Goal: Transaction & Acquisition: Download file/media

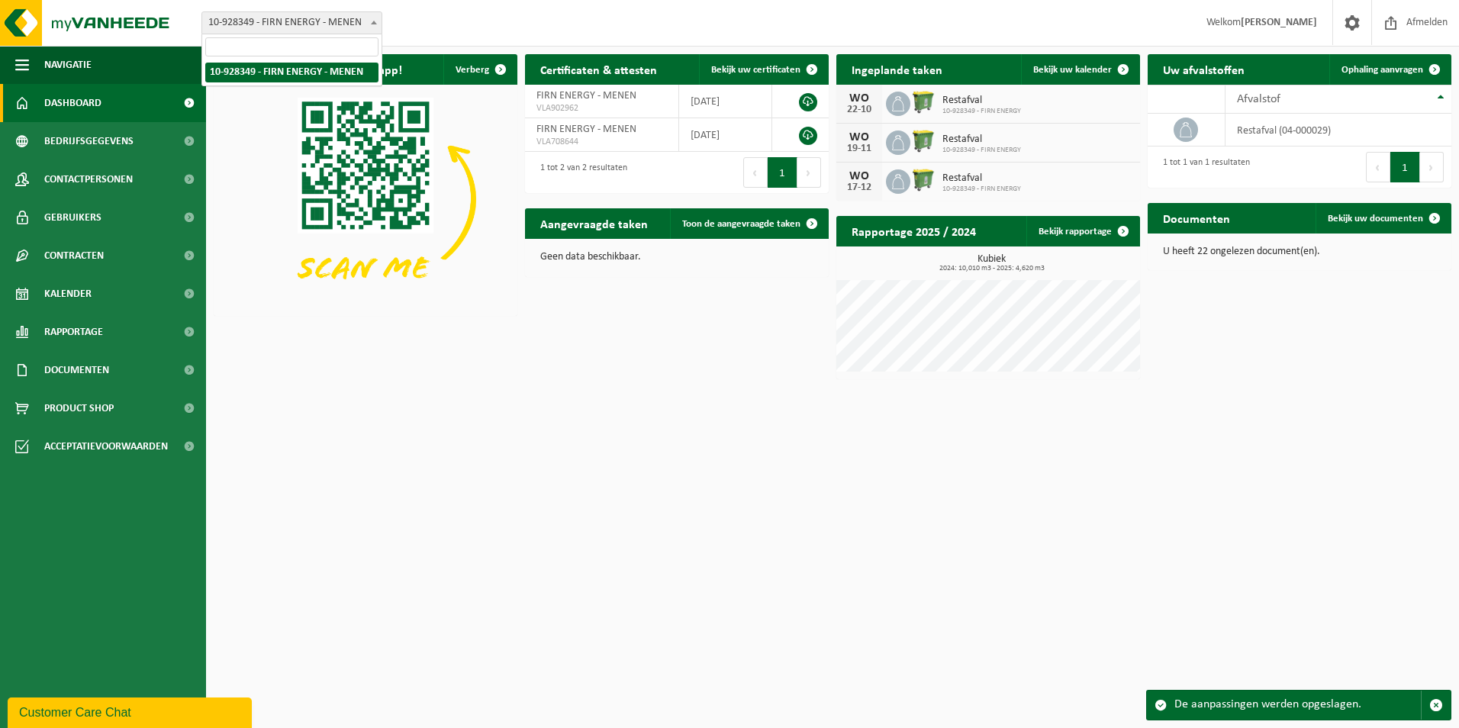
click at [369, 17] on span at bounding box center [373, 22] width 15 height 20
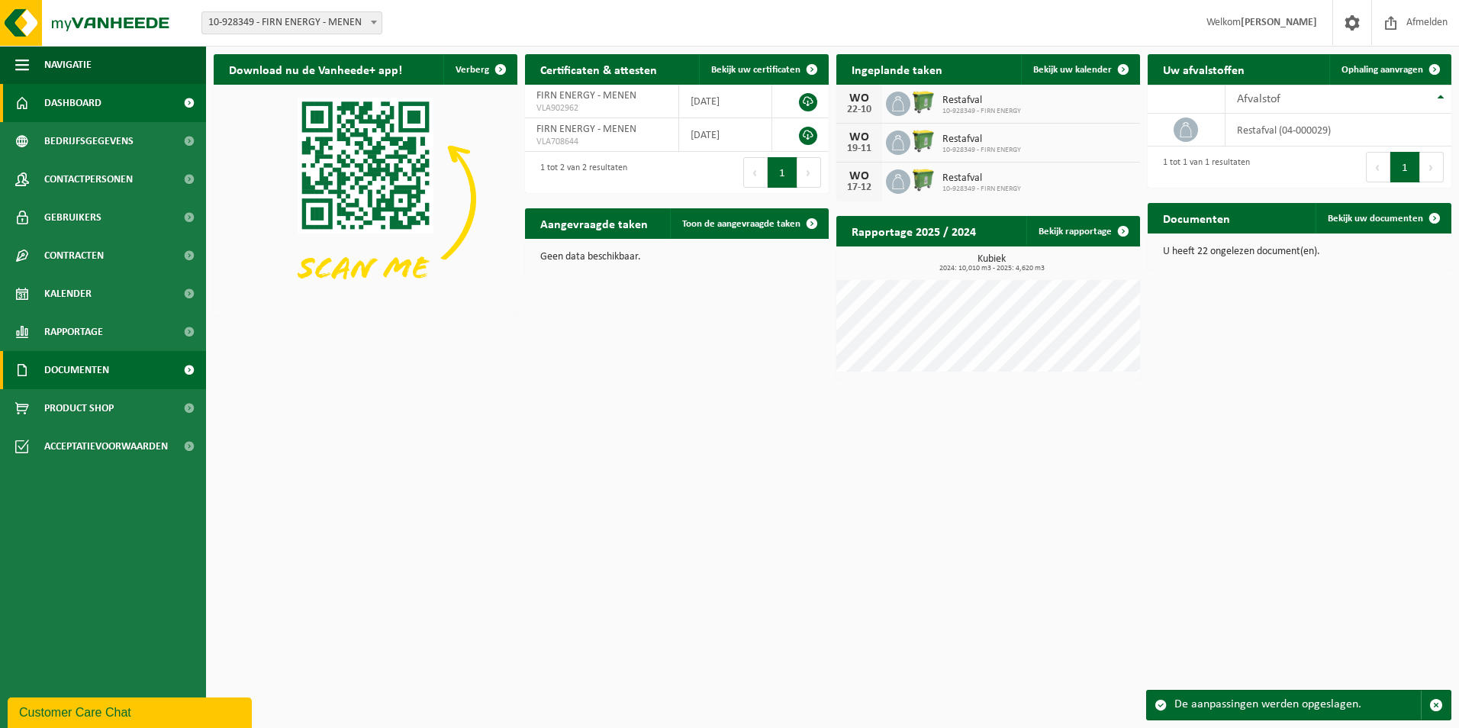
click at [123, 363] on link "Documenten" at bounding box center [103, 370] width 206 height 38
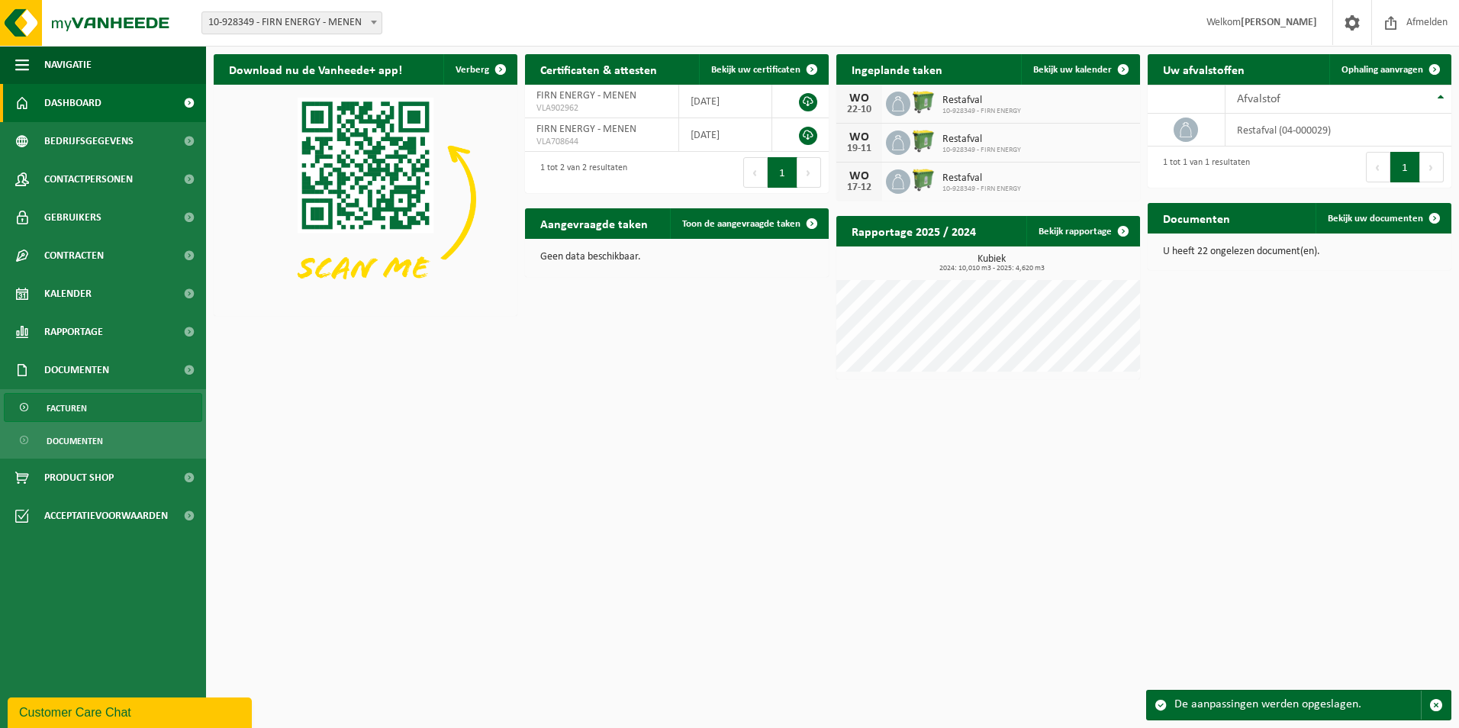
click at [109, 403] on link "Facturen" at bounding box center [103, 407] width 198 height 29
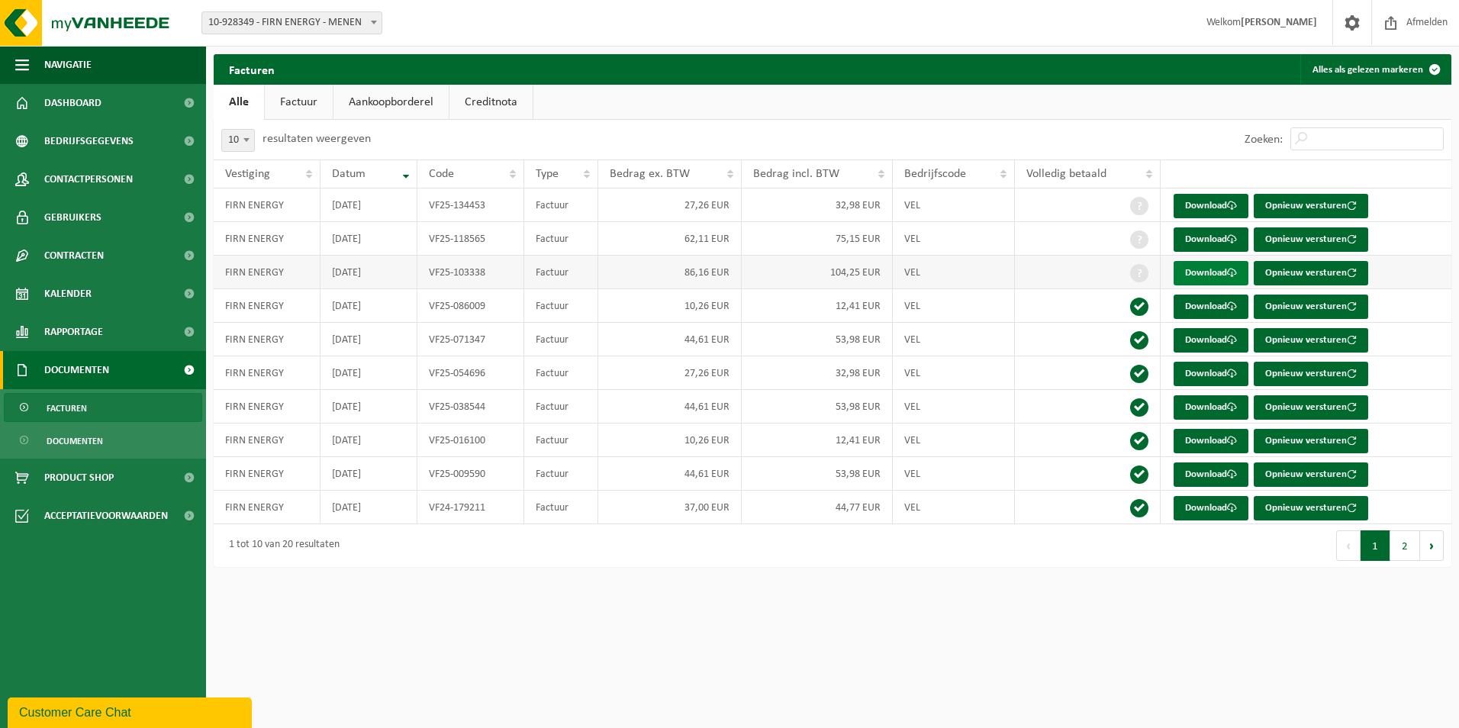
click at [1204, 265] on link "Download" at bounding box center [1211, 273] width 75 height 24
click at [1204, 247] on link "Download" at bounding box center [1211, 239] width 75 height 24
click at [1211, 208] on link "Download" at bounding box center [1211, 206] width 75 height 24
